Goal: Task Accomplishment & Management: Use online tool/utility

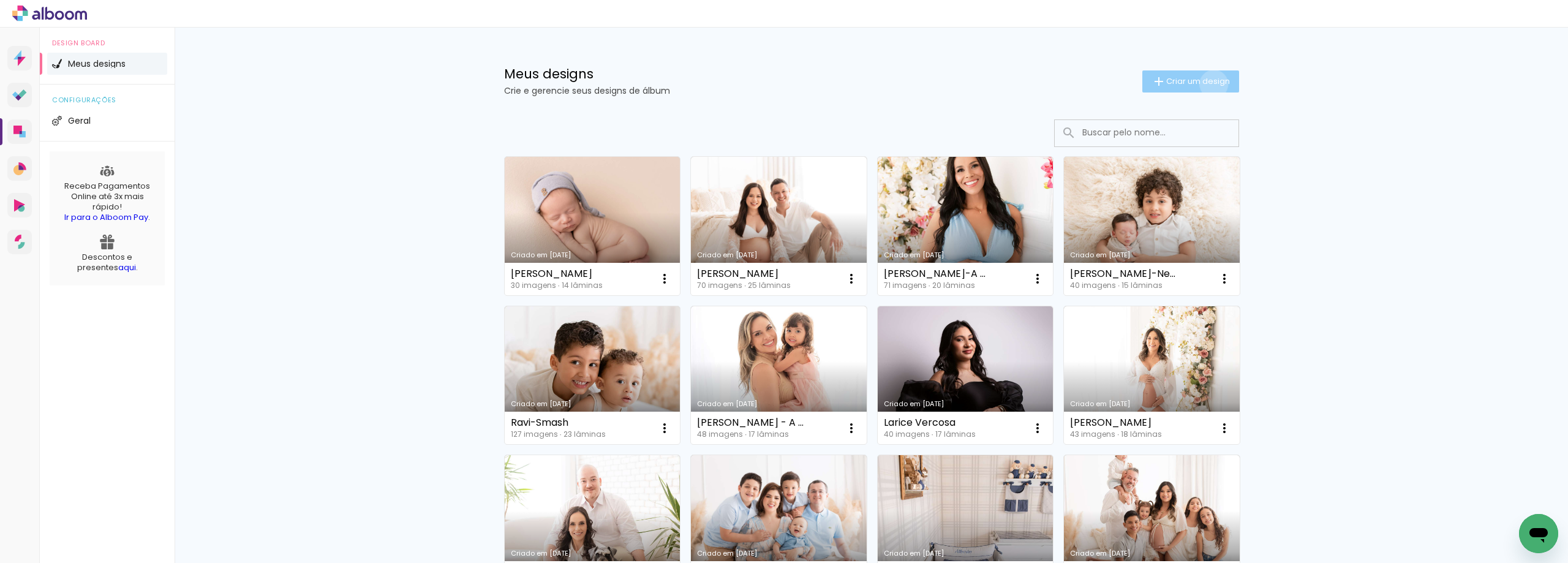
click at [1207, 83] on span "Criar um design" at bounding box center [1198, 81] width 64 height 8
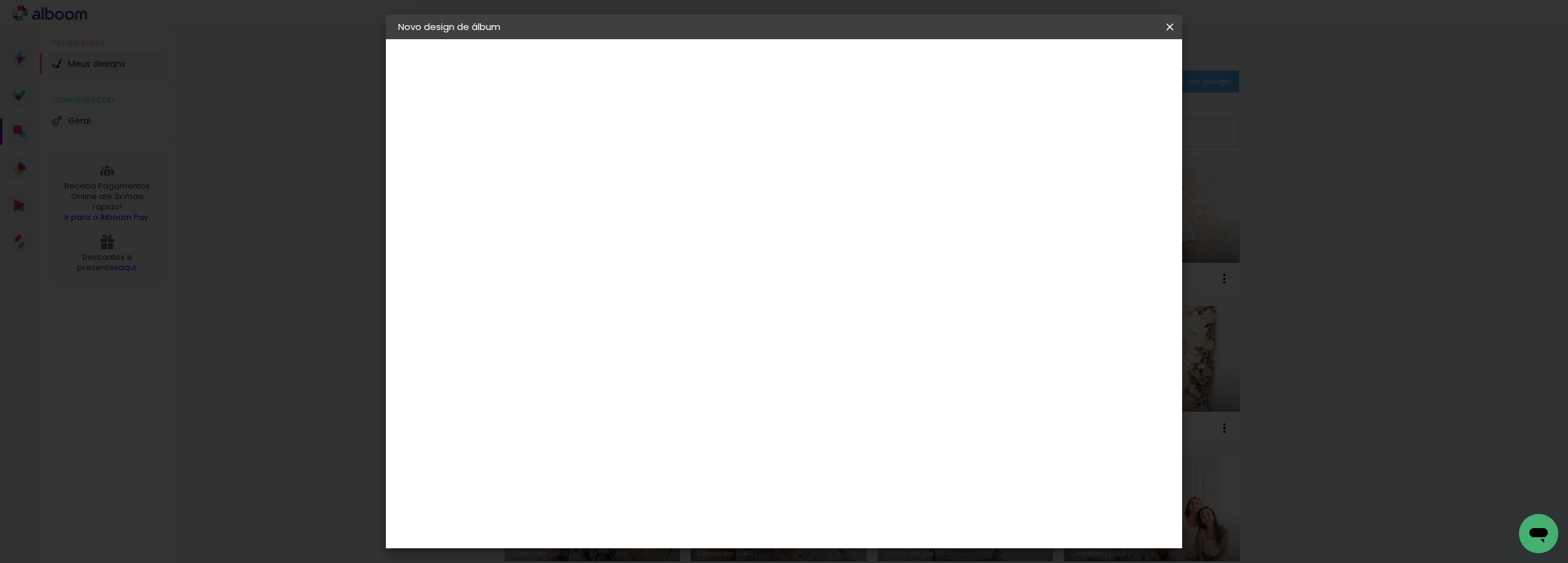
click at [0, 0] on paper-input-container "Título do álbum" at bounding box center [0, 0] width 0 height 0
type input "[PERSON_NAME]"
click at [0, 0] on slot "Avançar" at bounding box center [0, 0] width 0 height 0
click at [610, 210] on paper-input-container at bounding box center [629, 196] width 132 height 27
type input "lum"
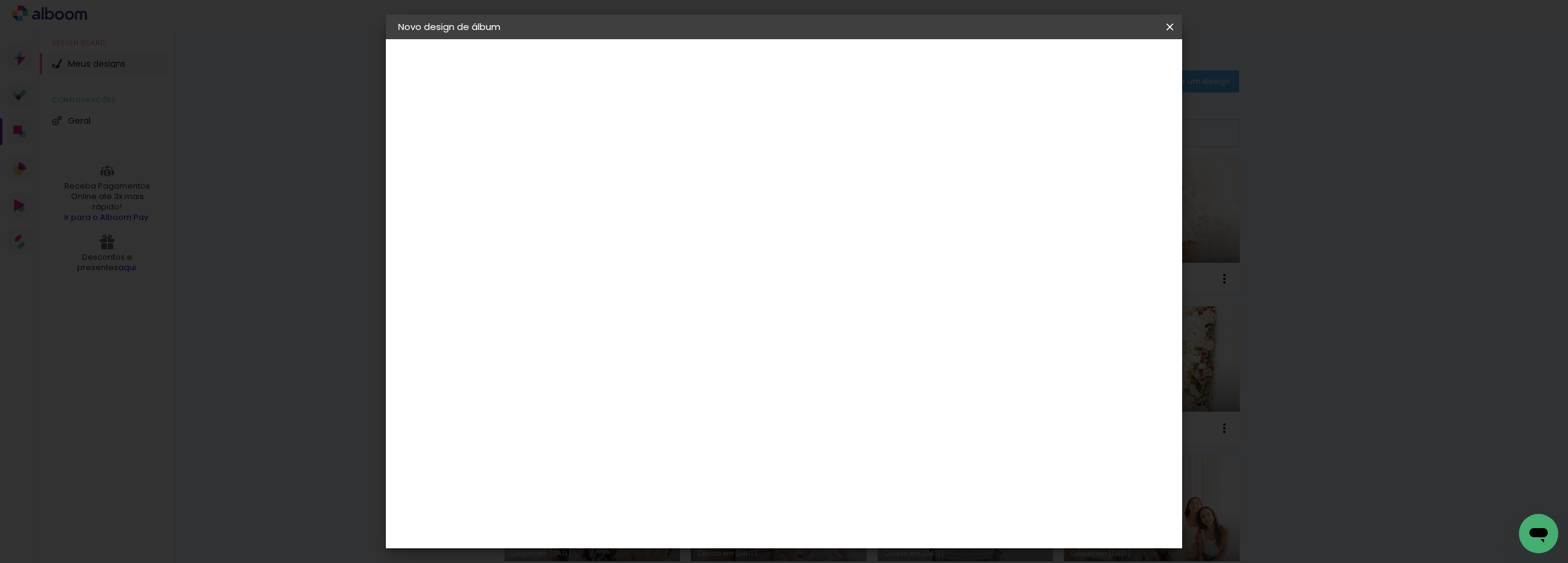
type paper-input "lum"
click at [631, 281] on div "Lumière Imagem" at bounding box center [611, 279] width 41 height 20
click at [0, 0] on slot "Avançar" at bounding box center [0, 0] width 0 height 0
click at [666, 214] on paper-input-container "Linha" at bounding box center [629, 214] width 71 height 31
click at [786, 250] on paper-item "Nuit" at bounding box center [863, 253] width 245 height 25
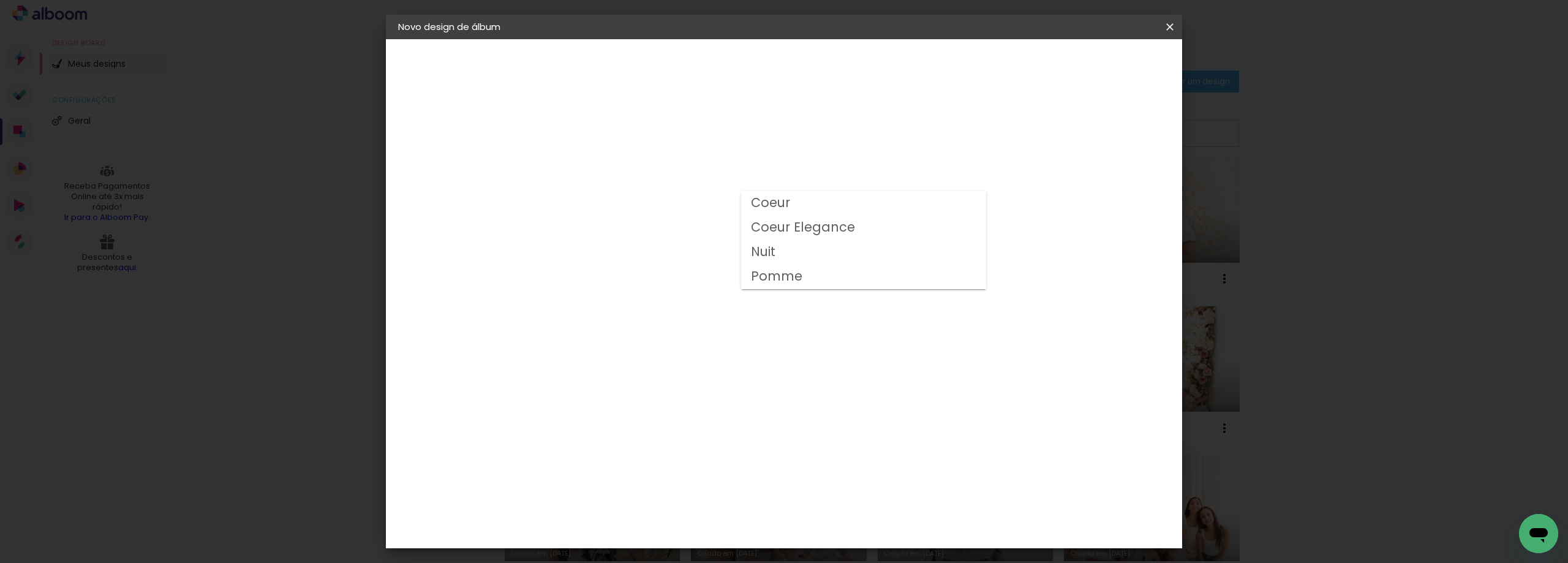
type input "Nuit"
click at [682, 553] on span "20 × 20" at bounding box center [652, 569] width 57 height 33
click at [0, 0] on slot "Avançar" at bounding box center [0, 0] width 0 height 0
click at [1105, 71] on paper-button "Iniciar design" at bounding box center [1065, 65] width 81 height 20
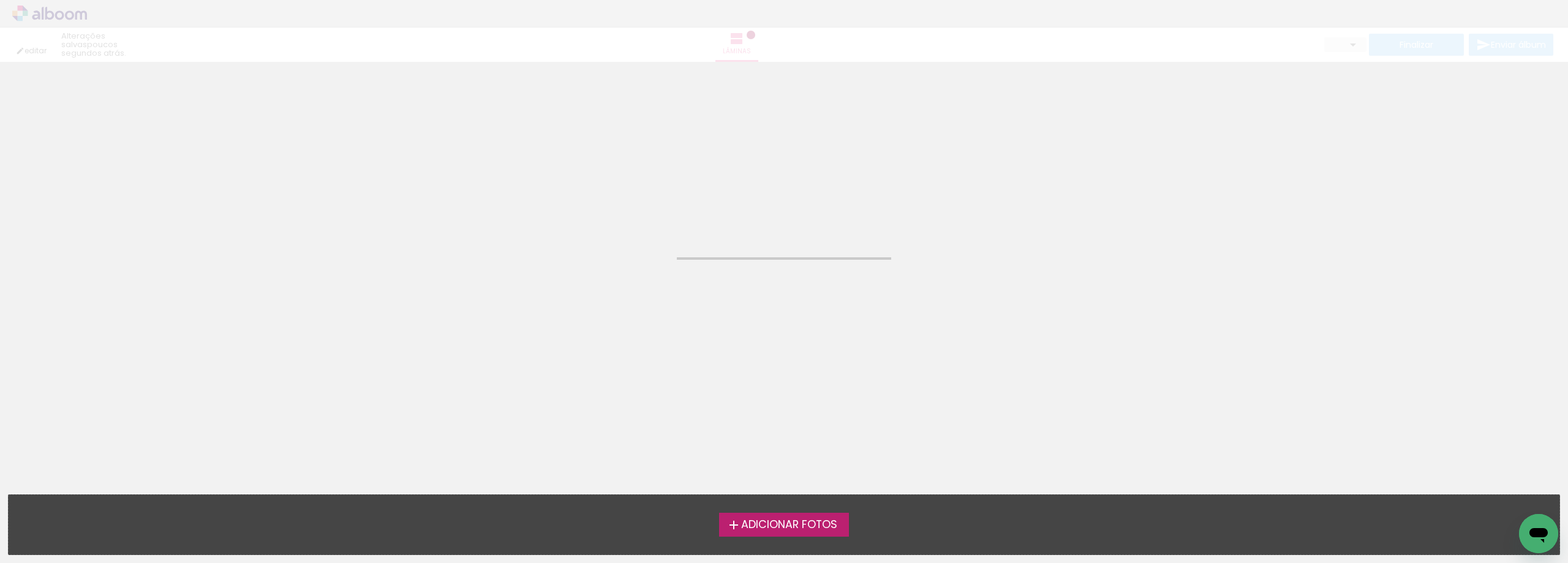
click at [770, 527] on span "Adicionar Fotos" at bounding box center [789, 525] width 97 height 11
click at [0, 0] on input "file" at bounding box center [0, 0] width 0 height 0
